Goal: Navigation & Orientation: Find specific page/section

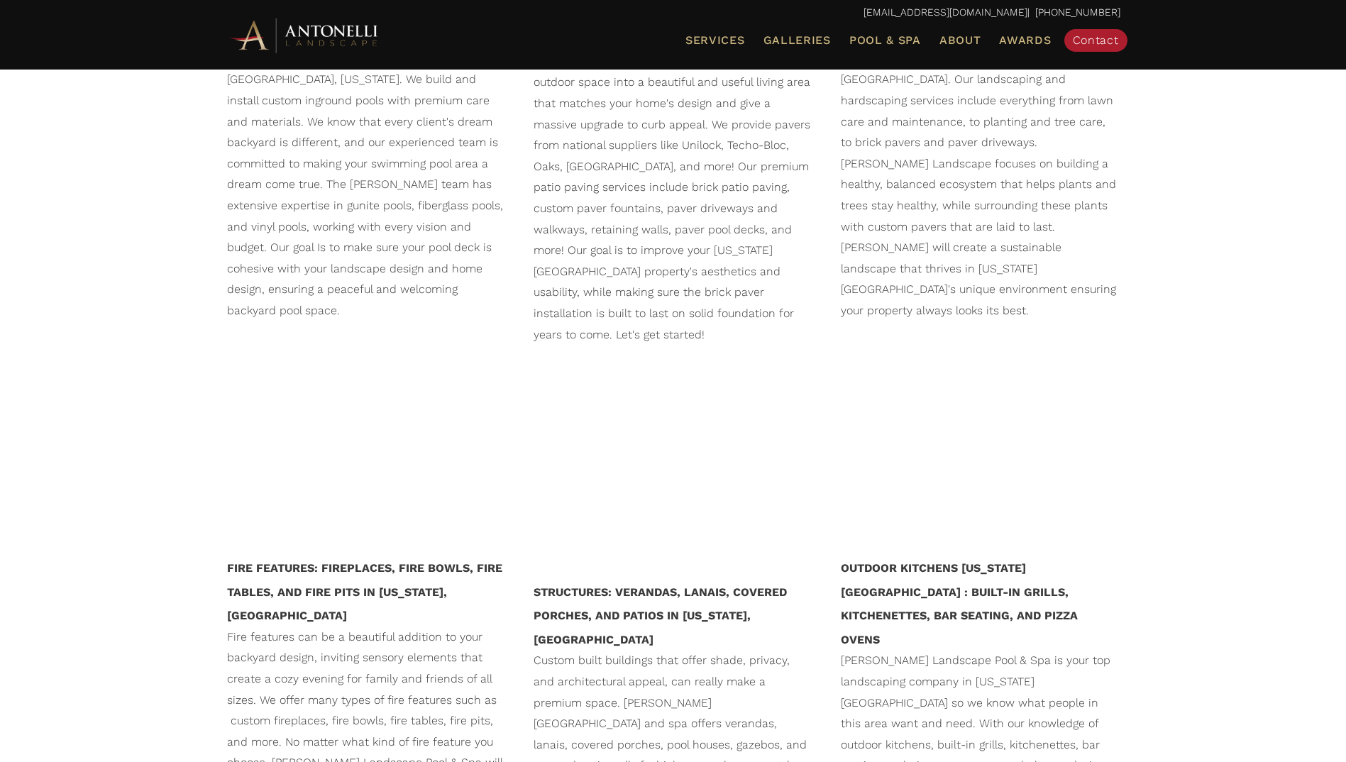
scroll to position [1339, 0]
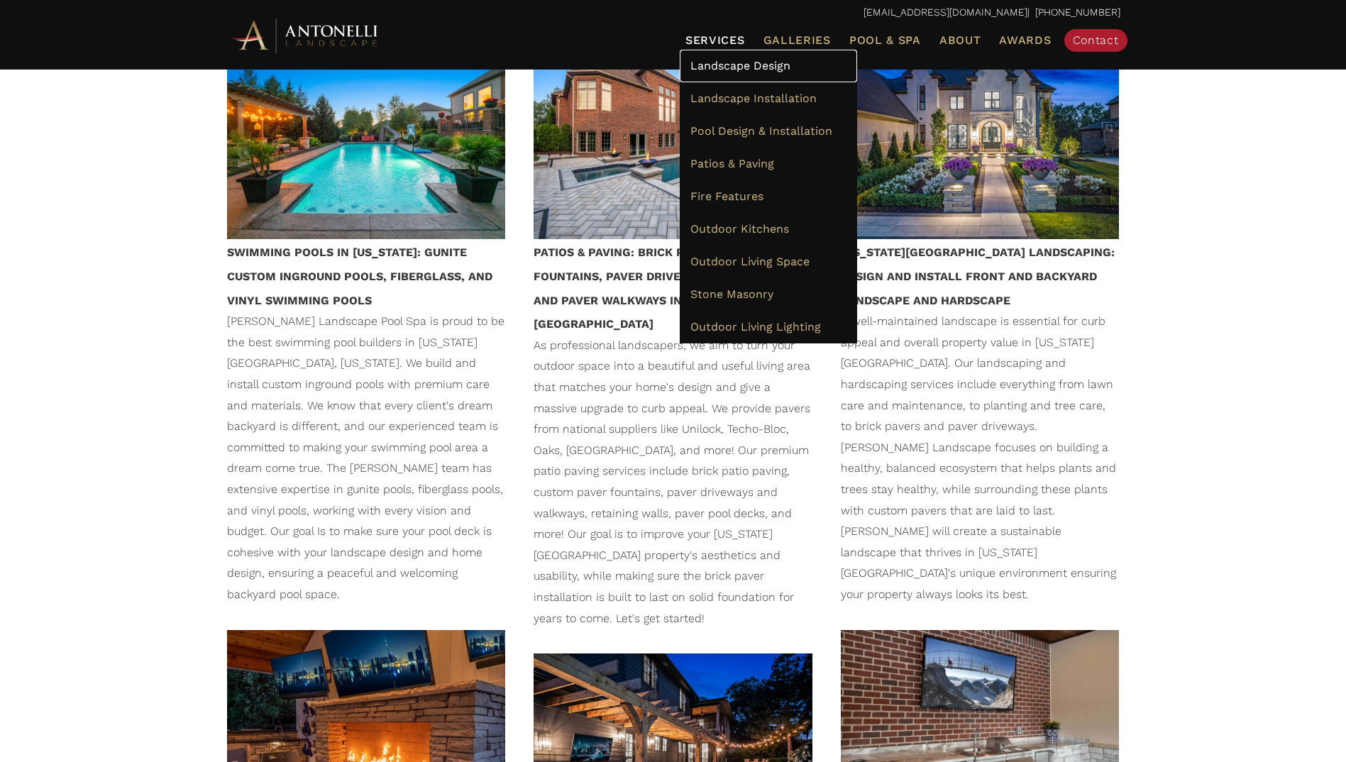
click at [735, 75] on link "Landscape Design" at bounding box center [768, 66] width 177 height 33
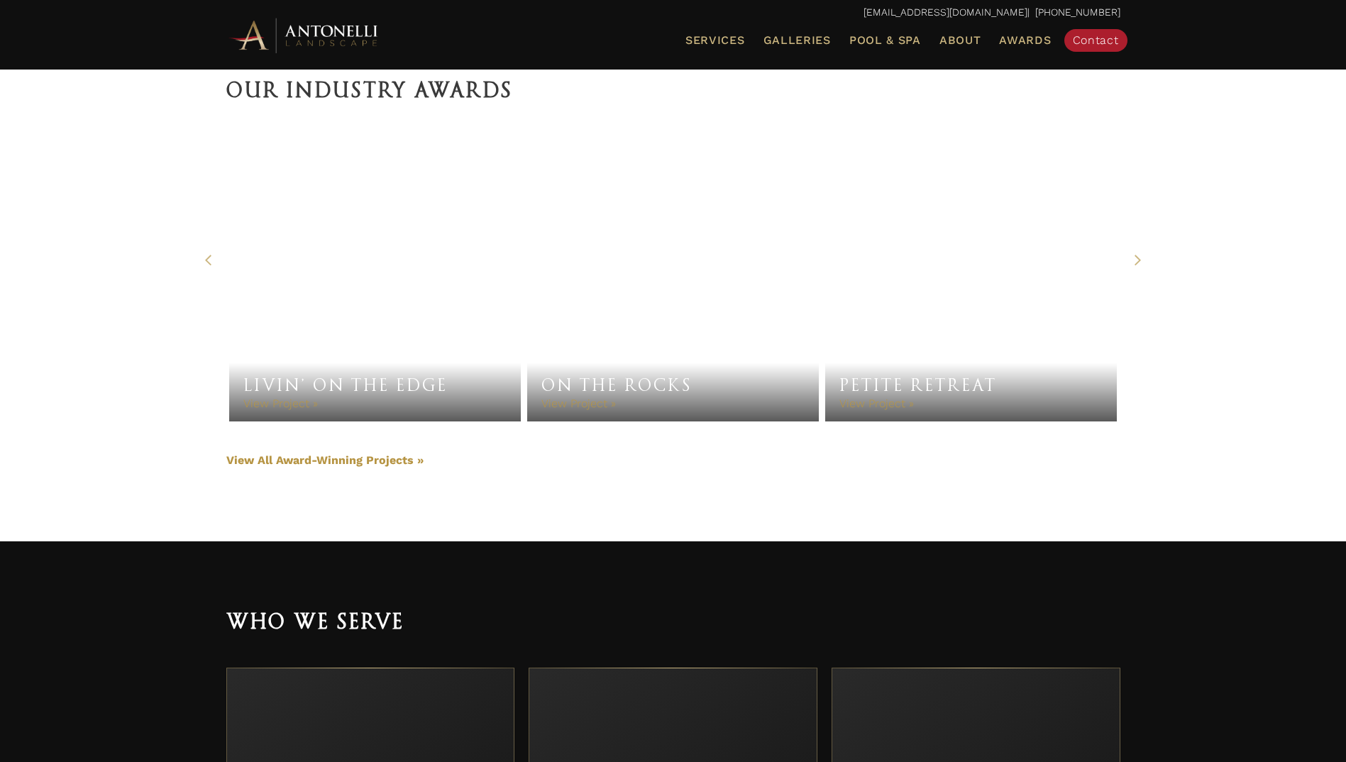
scroll to position [3265, 0]
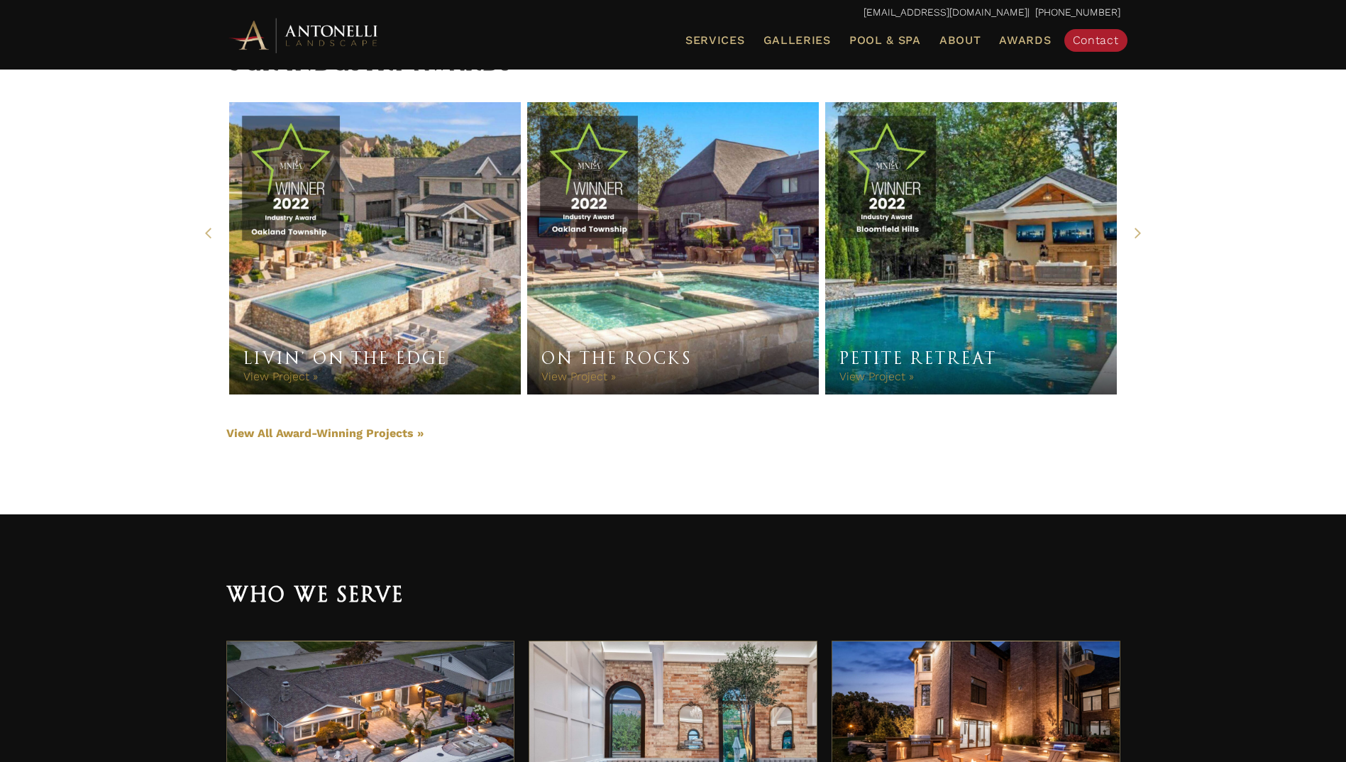
click at [303, 307] on link "Livin’ On The Edge" at bounding box center [375, 248] width 292 height 292
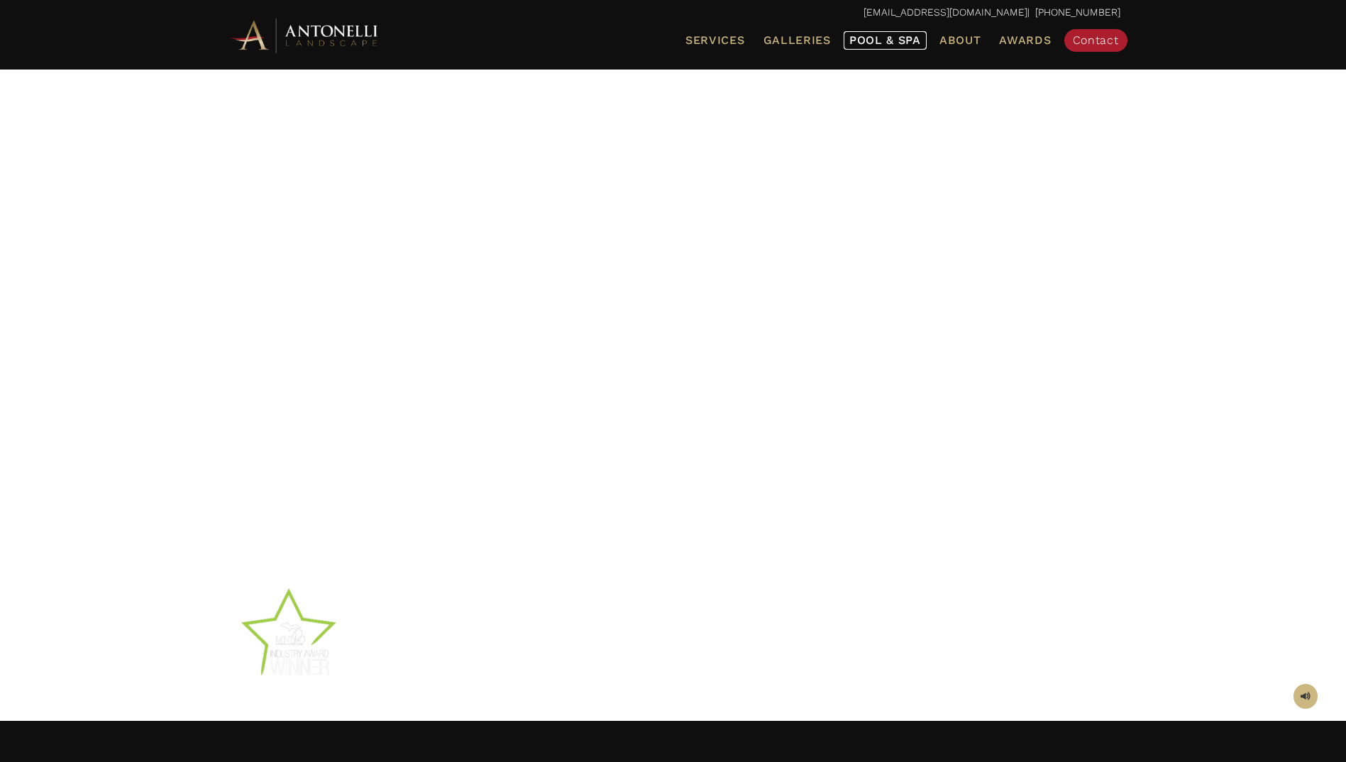
click at [900, 42] on span "Pool & Spa" at bounding box center [886, 39] width 72 height 13
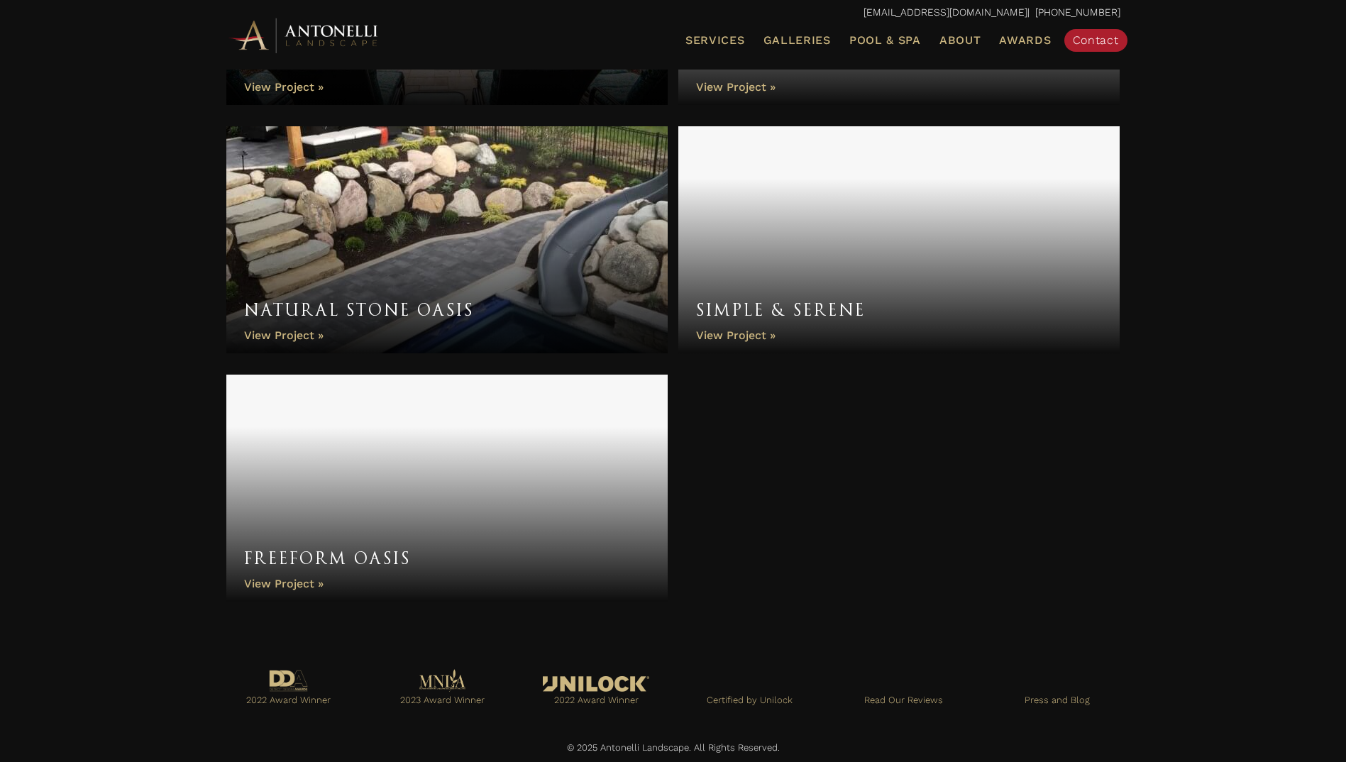
scroll to position [5432, 0]
